Goal: Information Seeking & Learning: Find contact information

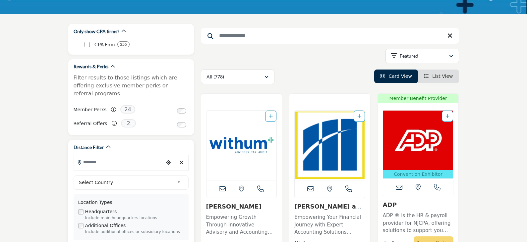
scroll to position [66, 0]
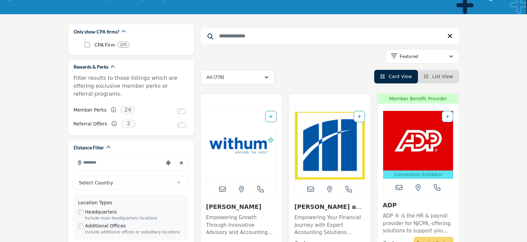
click at [436, 81] on li "List View" at bounding box center [438, 77] width 41 height 14
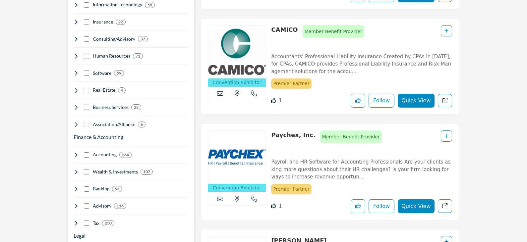
scroll to position [431, 0]
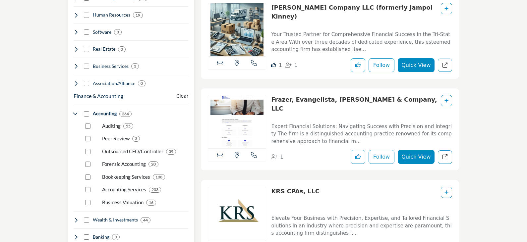
scroll to position [498, 0]
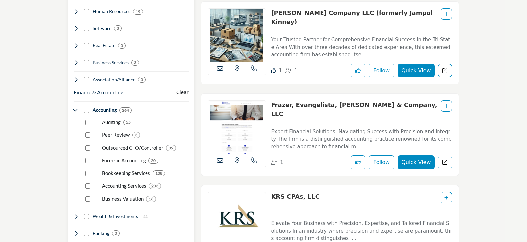
scroll to position [498, 0]
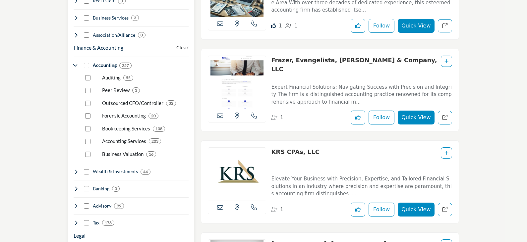
scroll to position [531, 0]
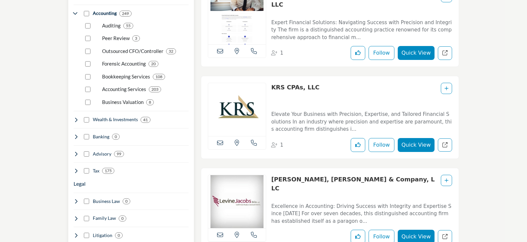
scroll to position [571, 0]
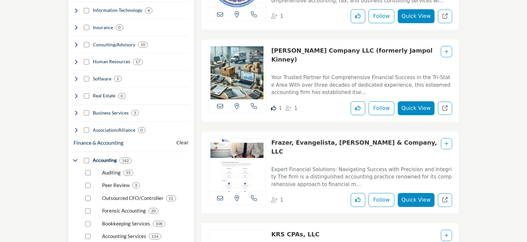
scroll to position [431, 0]
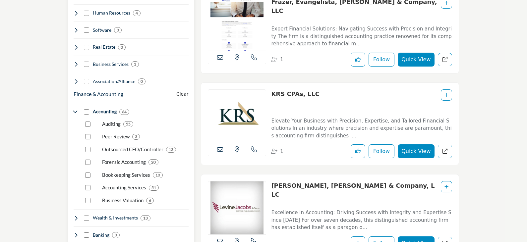
scroll to position [498, 0]
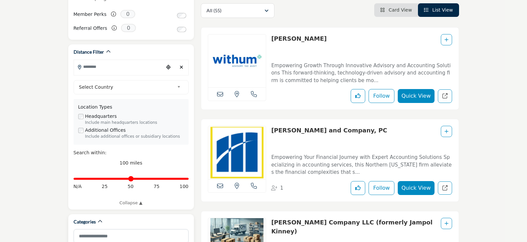
scroll to position [133, 0]
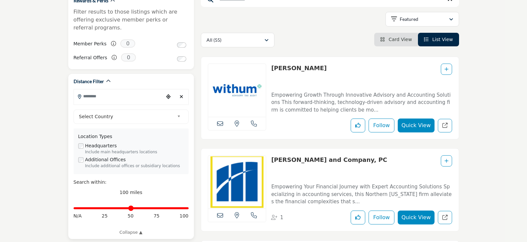
click at [177, 113] on b at bounding box center [180, 117] width 6 height 8
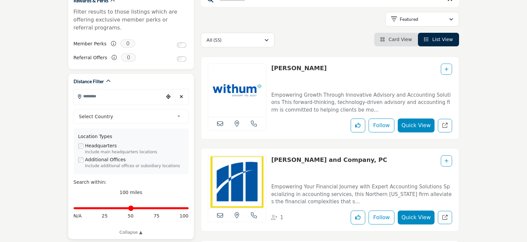
click at [124, 90] on input "Search Location" at bounding box center [119, 96] width 90 height 13
type input "*****"
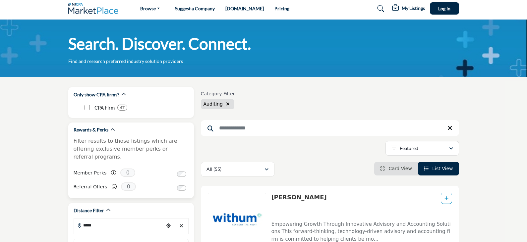
scroll to position [0, 0]
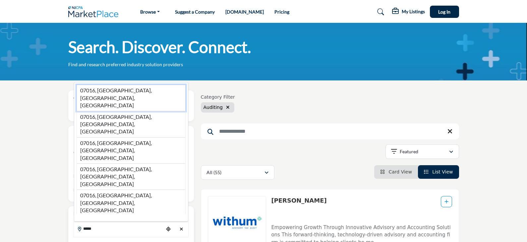
click at [101, 111] on li "07016, [GEOGRAPHIC_DATA], [GEOGRAPHIC_DATA], [GEOGRAPHIC_DATA]" at bounding box center [131, 98] width 109 height 26
type input "**********"
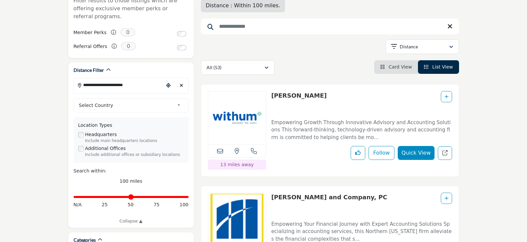
scroll to position [199, 0]
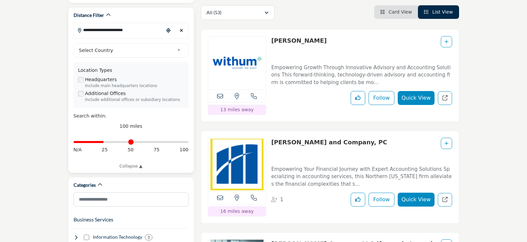
drag, startPoint x: 187, startPoint y: 135, endPoint x: 104, endPoint y: 139, distance: 83.0
click at [104, 142] on input "Distance in miles" at bounding box center [131, 142] width 115 height 1
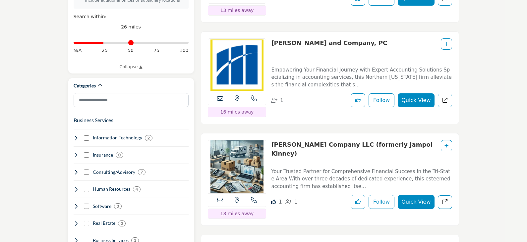
scroll to position [265, 0]
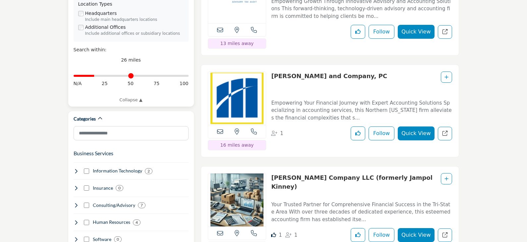
drag, startPoint x: 104, startPoint y: 67, endPoint x: 96, endPoint y: 69, distance: 8.7
type input "**"
click at [96, 75] on input "Distance in miles" at bounding box center [131, 75] width 115 height 1
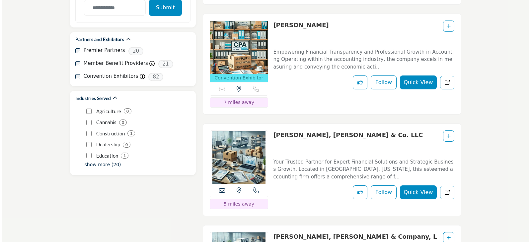
scroll to position [1062, 0]
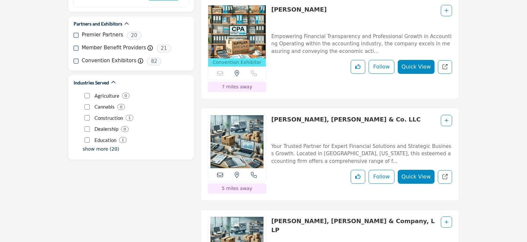
click at [417, 170] on button "Quick View" at bounding box center [416, 177] width 36 height 14
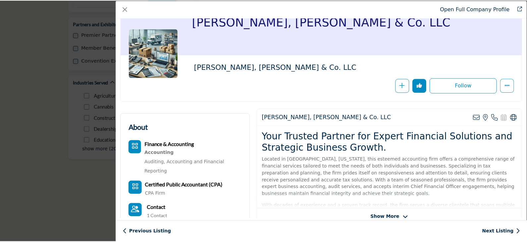
scroll to position [33, 0]
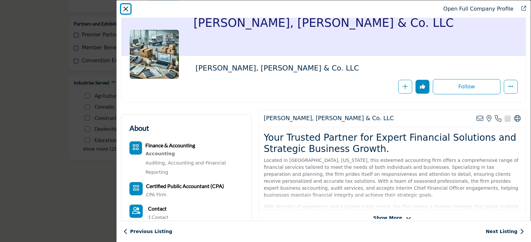
click at [126, 10] on button "Close" at bounding box center [125, 8] width 9 height 9
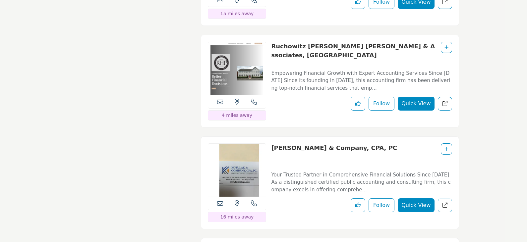
scroll to position [1858, 0]
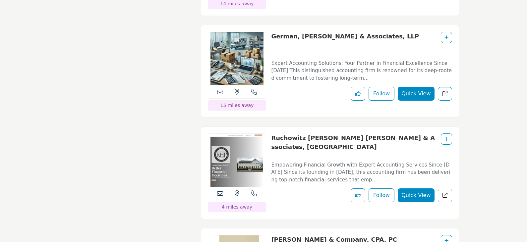
drag, startPoint x: 403, startPoint y: 117, endPoint x: 278, endPoint y: 123, distance: 125.2
click at [272, 134] on div "Ruchowitz [PERSON_NAME] [PERSON_NAME] & Associates, [GEOGRAPHIC_DATA]" at bounding box center [361, 145] width 181 height 22
copy link "Ruchowitz [PERSON_NAME] [PERSON_NAME] & Associates, [GEOGRAPHIC_DATA]"
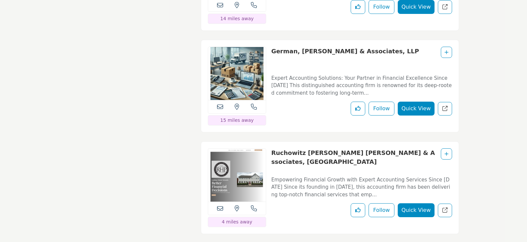
scroll to position [1825, 0]
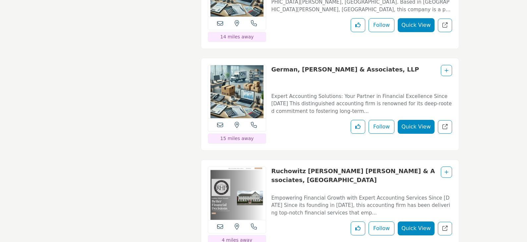
drag, startPoint x: 380, startPoint y: 49, endPoint x: 270, endPoint y: 56, distance: 110.7
click at [270, 58] on div "View the location of this listing Call Number" at bounding box center [330, 104] width 258 height 93
copy link "German, [PERSON_NAME] & Associates, LLP"
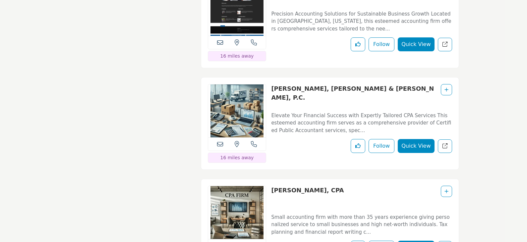
scroll to position [1493, 0]
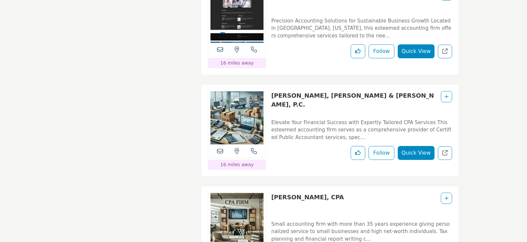
drag, startPoint x: 365, startPoint y: 73, endPoint x: 273, endPoint y: 89, distance: 93.4
click at [273, 91] on div "[PERSON_NAME], [PERSON_NAME] & [PERSON_NAME], P.C." at bounding box center [361, 102] width 181 height 22
copy link "[PERSON_NAME], [PERSON_NAME] & [PERSON_NAME], P.C."
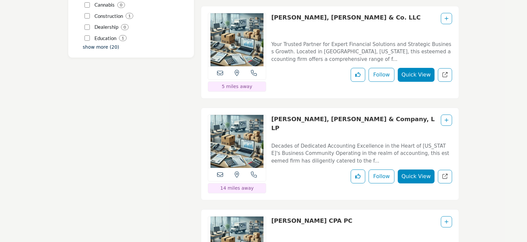
scroll to position [1161, 0]
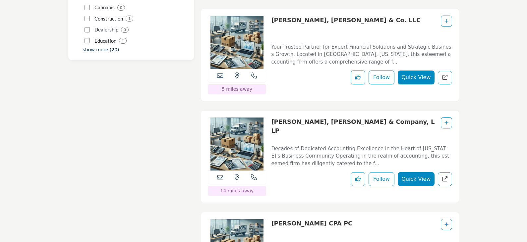
drag, startPoint x: 368, startPoint y: 102, endPoint x: 271, endPoint y: 117, distance: 98.4
click at [271, 117] on div "View the location of this listing Call Number" at bounding box center [330, 156] width 258 height 93
copy link "[PERSON_NAME], [PERSON_NAME] & Company, LLP"
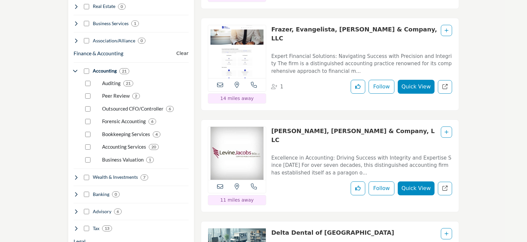
scroll to position [498, 0]
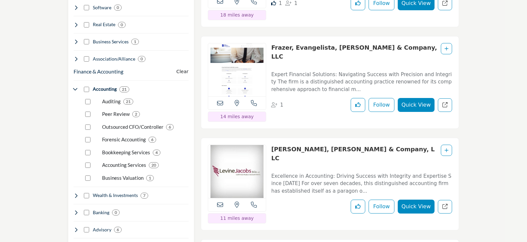
drag, startPoint x: 402, startPoint y: 33, endPoint x: 270, endPoint y: 38, distance: 131.8
click at [270, 38] on div "View the location of this listing Call Number 1" at bounding box center [330, 82] width 258 height 93
copy link "Frazer, Evangelista, [PERSON_NAME] & Company, LLC"
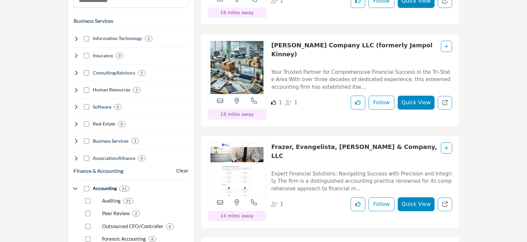
scroll to position [365, 0]
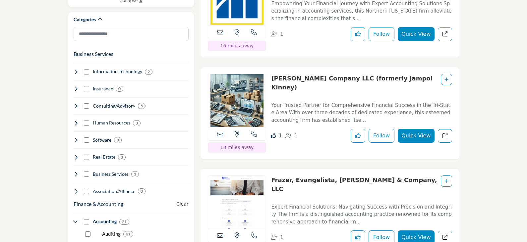
drag, startPoint x: 271, startPoint y: 62, endPoint x: 329, endPoint y: 61, distance: 57.7
click at [329, 67] on div "View the location of this listing Call Number 1" at bounding box center [330, 113] width 258 height 93
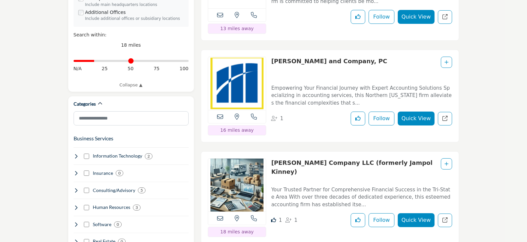
scroll to position [265, 0]
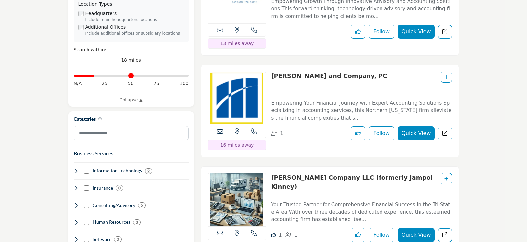
drag, startPoint x: 345, startPoint y: 59, endPoint x: 273, endPoint y: 54, distance: 72.1
click at [273, 65] on div "View the location of this listing Call Number 1" at bounding box center [330, 111] width 258 height 93
copy link "[PERSON_NAME] and Company, PC"
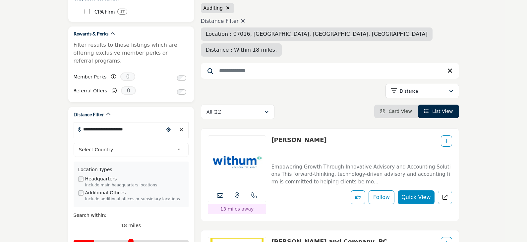
scroll to position [0, 0]
